Goal: Navigation & Orientation: Find specific page/section

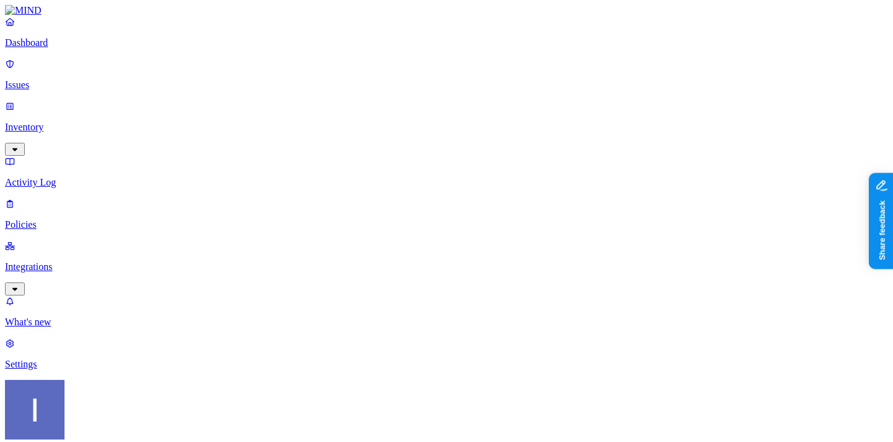
click at [82, 370] on p "Settings" at bounding box center [446, 363] width 883 height 11
click at [94, 261] on p "Integrations" at bounding box center [446, 266] width 883 height 11
click at [79, 337] on link "On-premise" at bounding box center [446, 353] width 883 height 32
click at [82, 401] on p "Endpoints" at bounding box center [446, 406] width 883 height 11
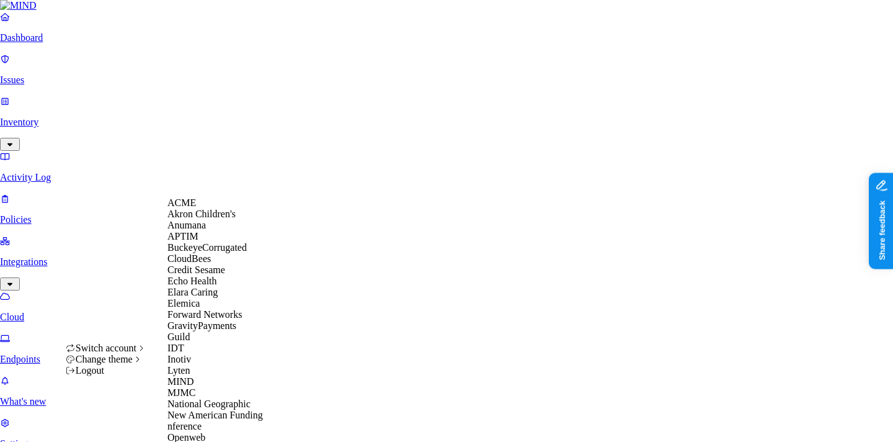
scroll to position [386, 0]
